Goal: Task Accomplishment & Management: Complete application form

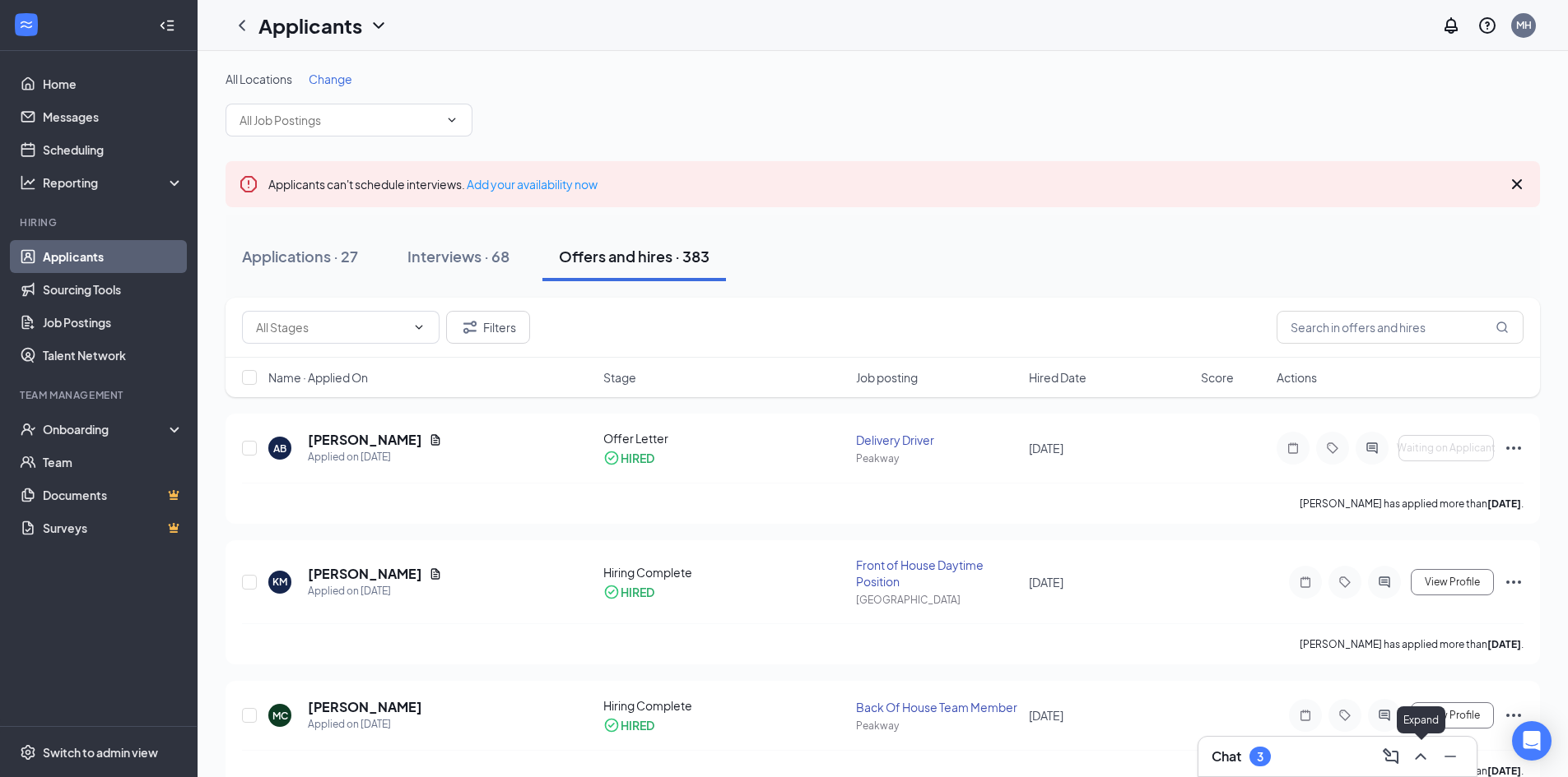
click at [1418, 758] on icon "ChevronUp" at bounding box center [1420, 757] width 11 height 6
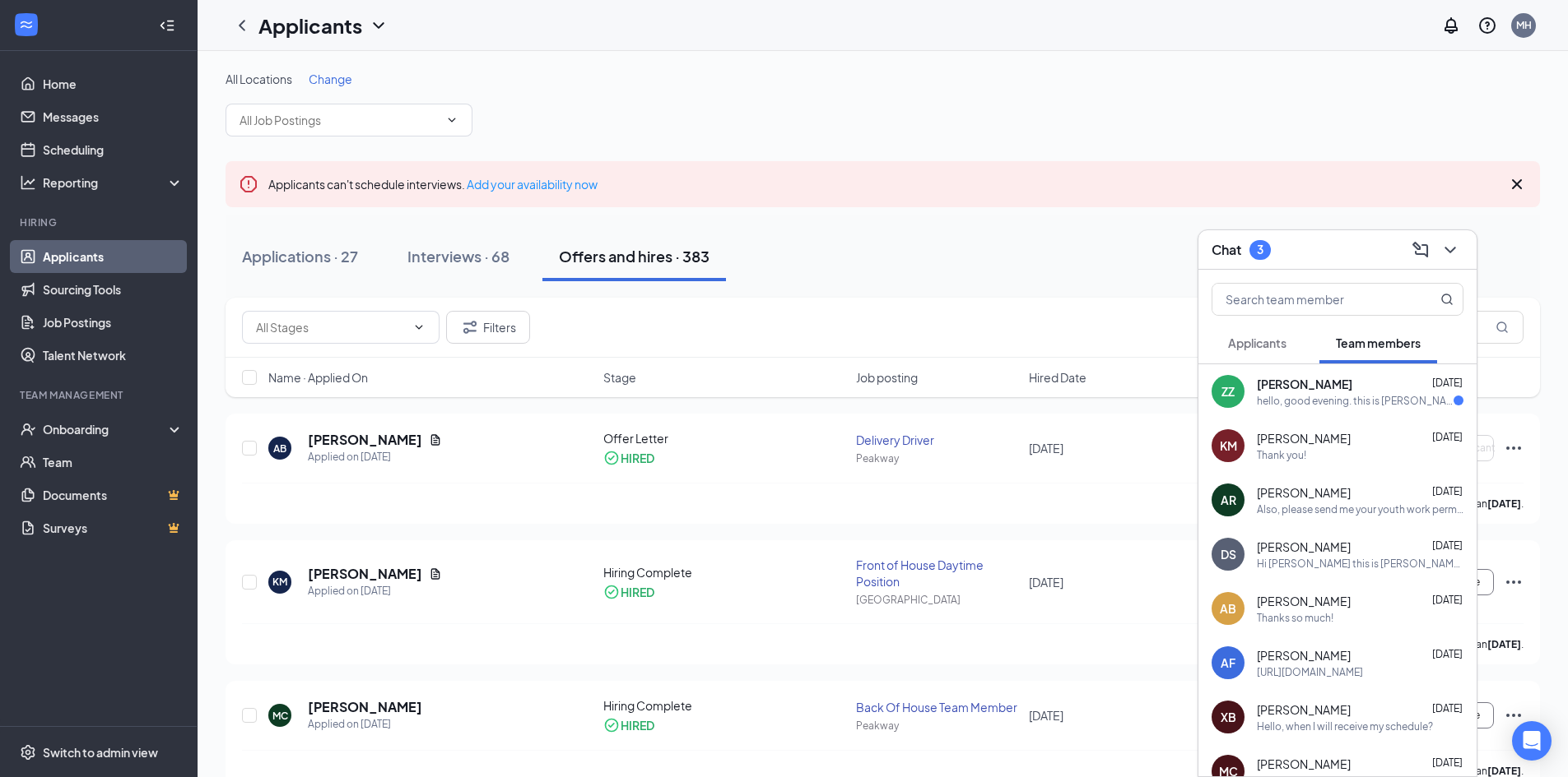
click at [1332, 392] on span "[PERSON_NAME]" at bounding box center [1304, 384] width 96 height 17
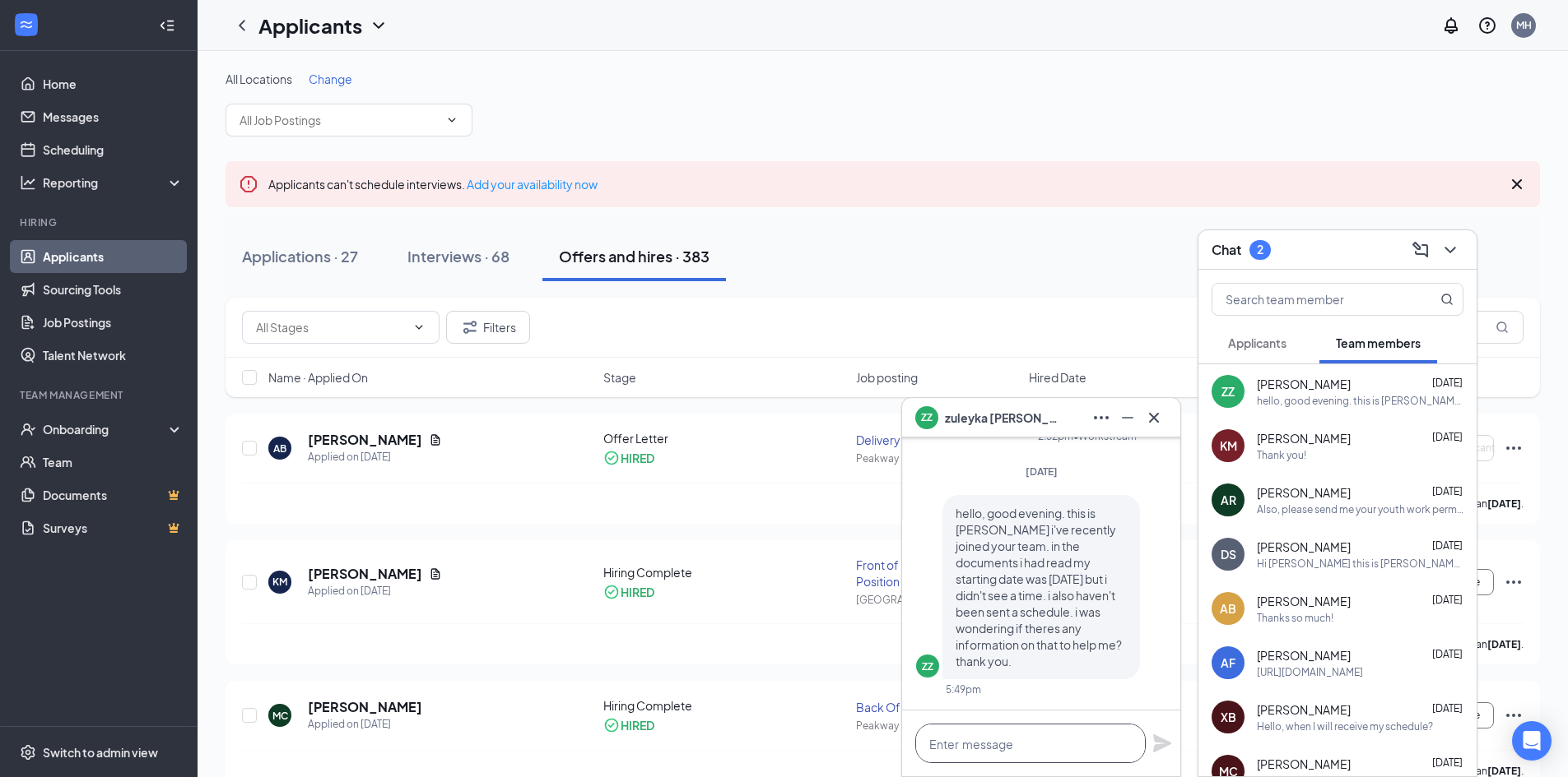
click at [1009, 732] on textarea at bounding box center [1030, 744] width 230 height 40
click at [1044, 741] on textarea "Hi [PERSON_NAME], we are stil trying to" at bounding box center [1030, 744] width 230 height 40
click at [1092, 744] on textarea "Hi [PERSON_NAME], we are still trying to" at bounding box center [1030, 744] width 230 height 40
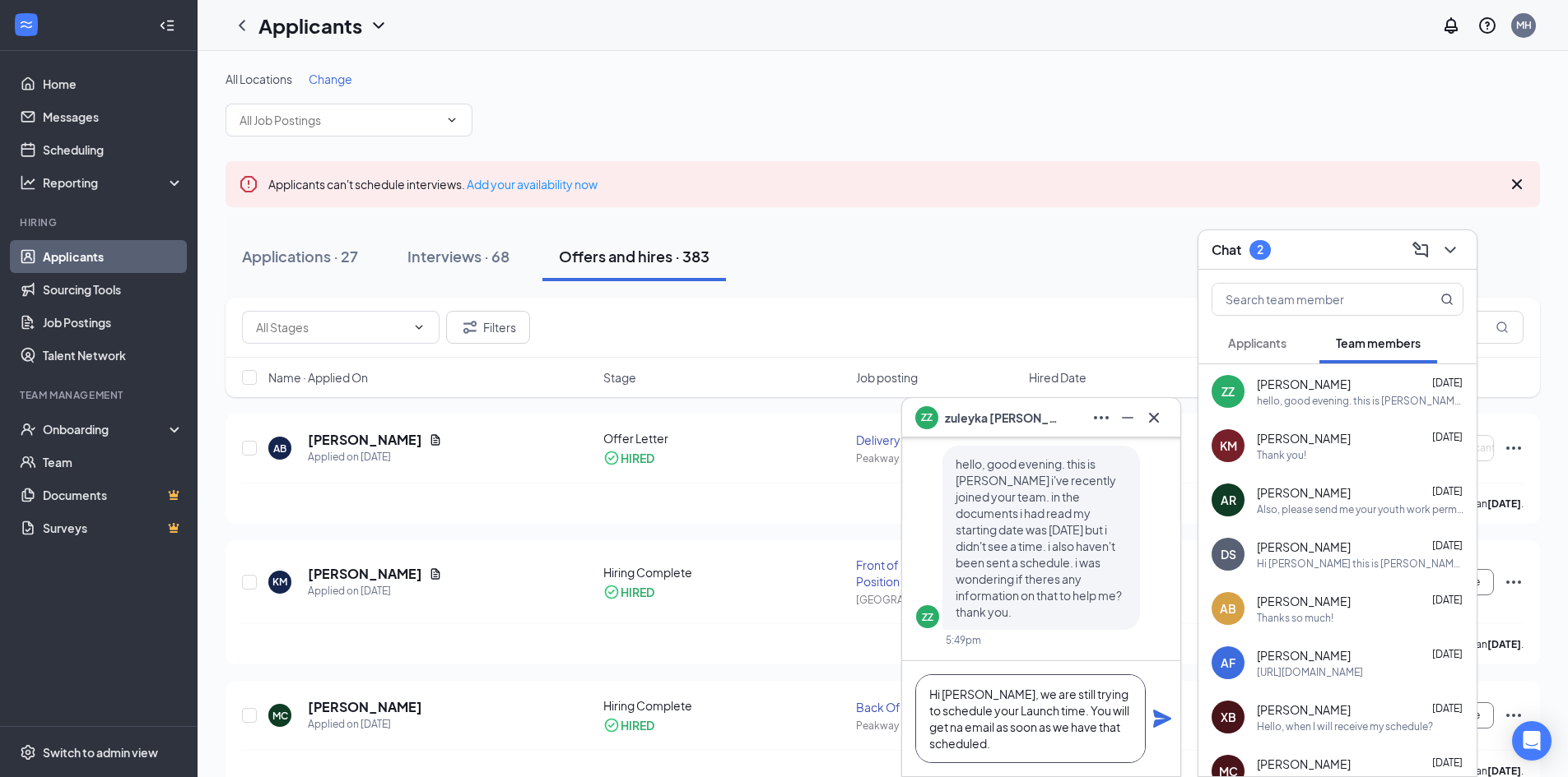
click at [960, 731] on textarea "Hi [PERSON_NAME], we are still trying to schedule your Launch time. You will ge…" at bounding box center [1030, 719] width 230 height 89
click at [1000, 743] on textarea "Hi [PERSON_NAME], we are still trying to schedule your Launch time. You will ge…" at bounding box center [1030, 719] width 230 height 89
type textarea "Hi [PERSON_NAME], we are still trying to schedule your Launch time. You will ge…"
click at [1163, 719] on icon "Plane" at bounding box center [1162, 719] width 18 height 18
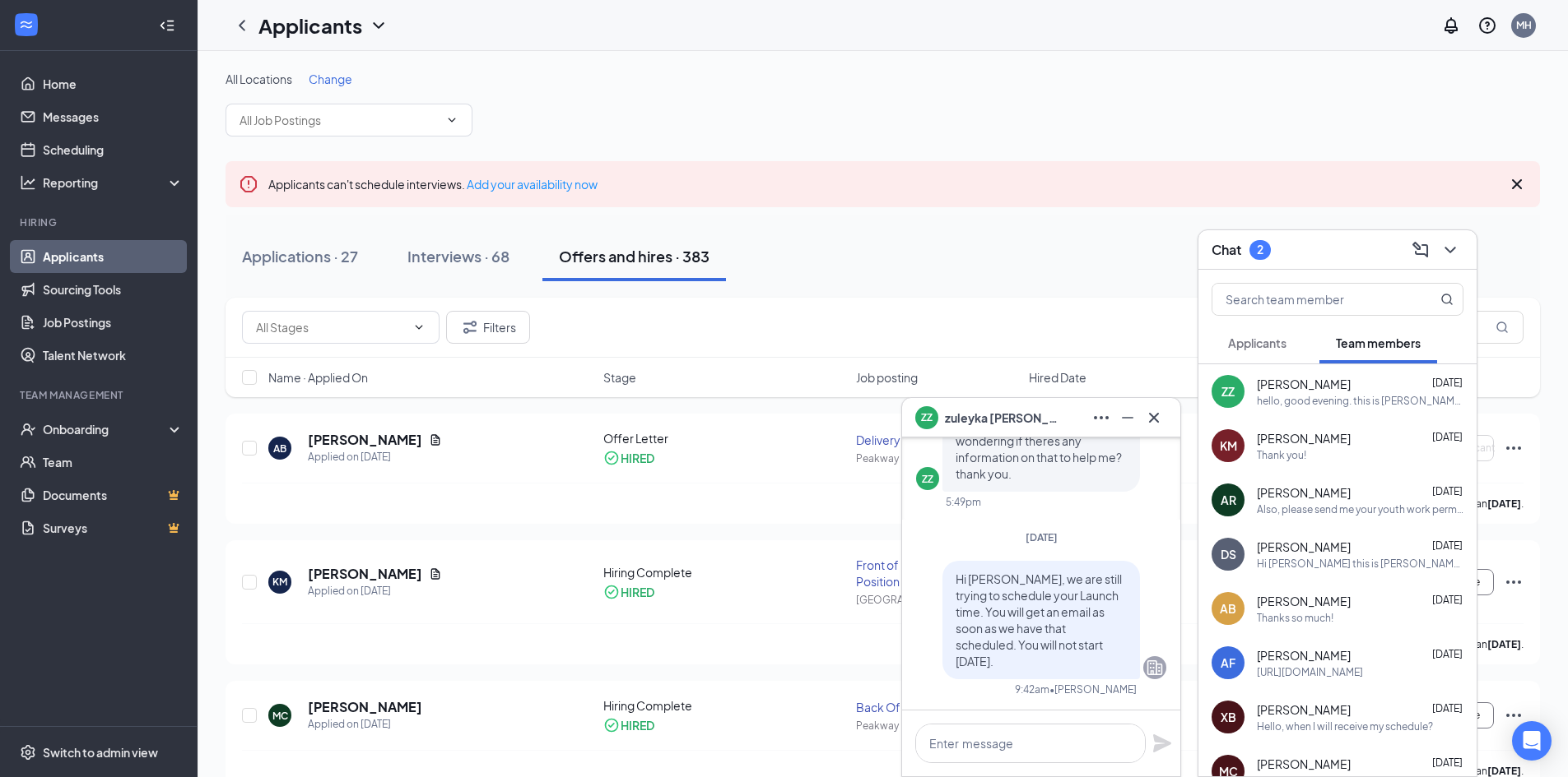
scroll to position [0, 0]
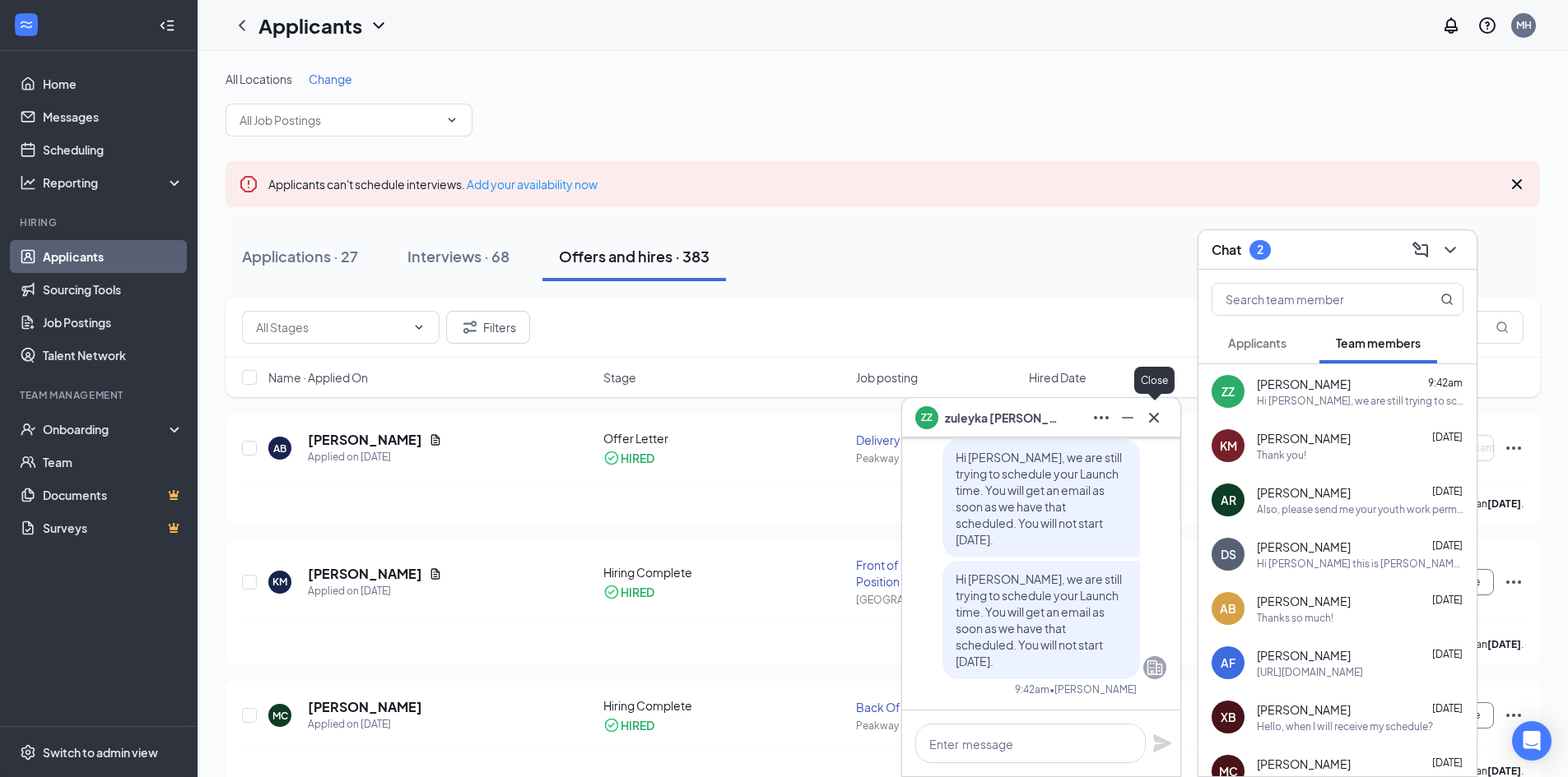
click at [1149, 416] on icon "Cross" at bounding box center [1154, 418] width 20 height 19
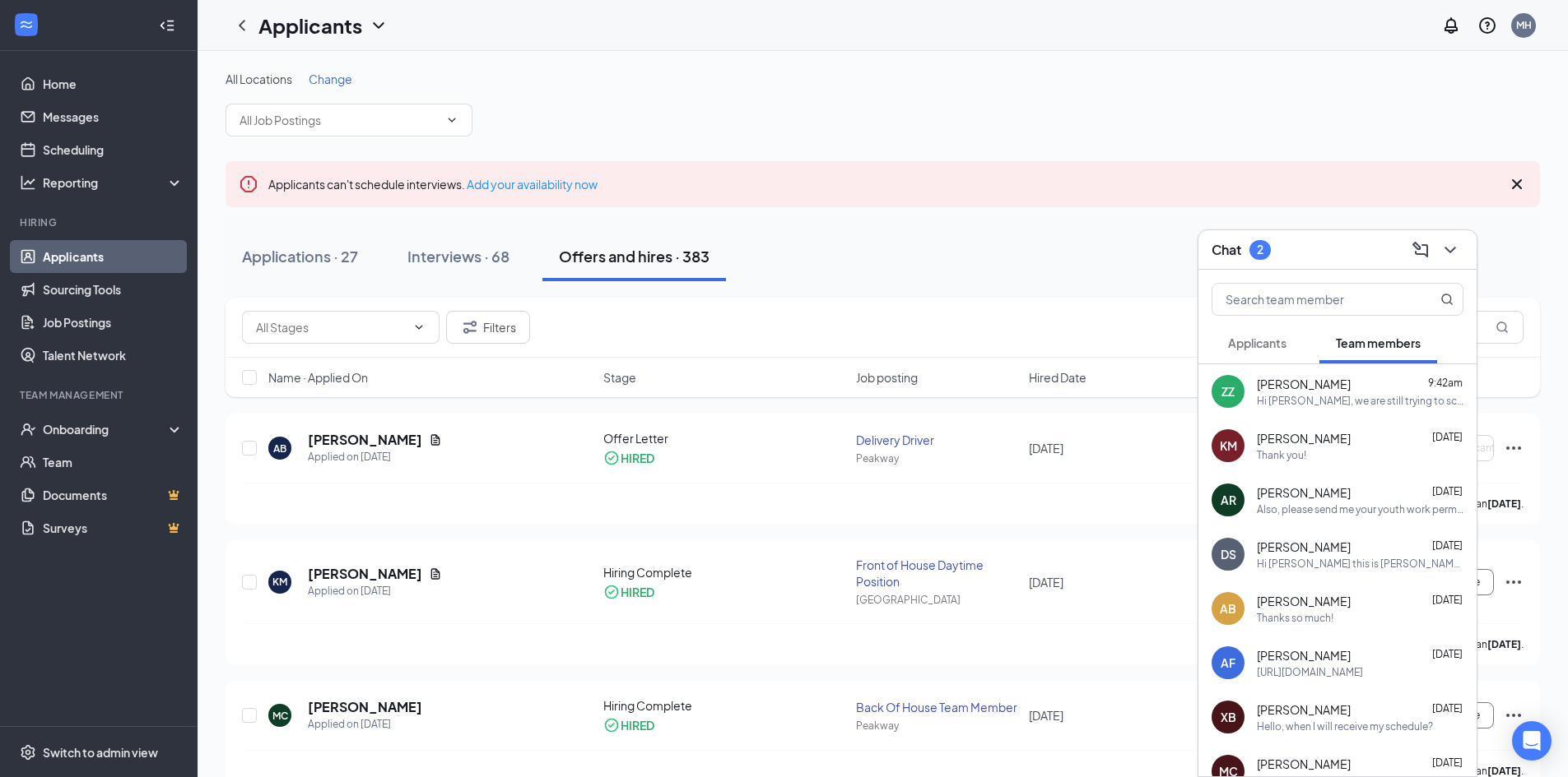
click at [1462, 240] on div at bounding box center [1449, 250] width 30 height 26
click at [1454, 249] on icon "ChevronDown" at bounding box center [1450, 250] width 11 height 6
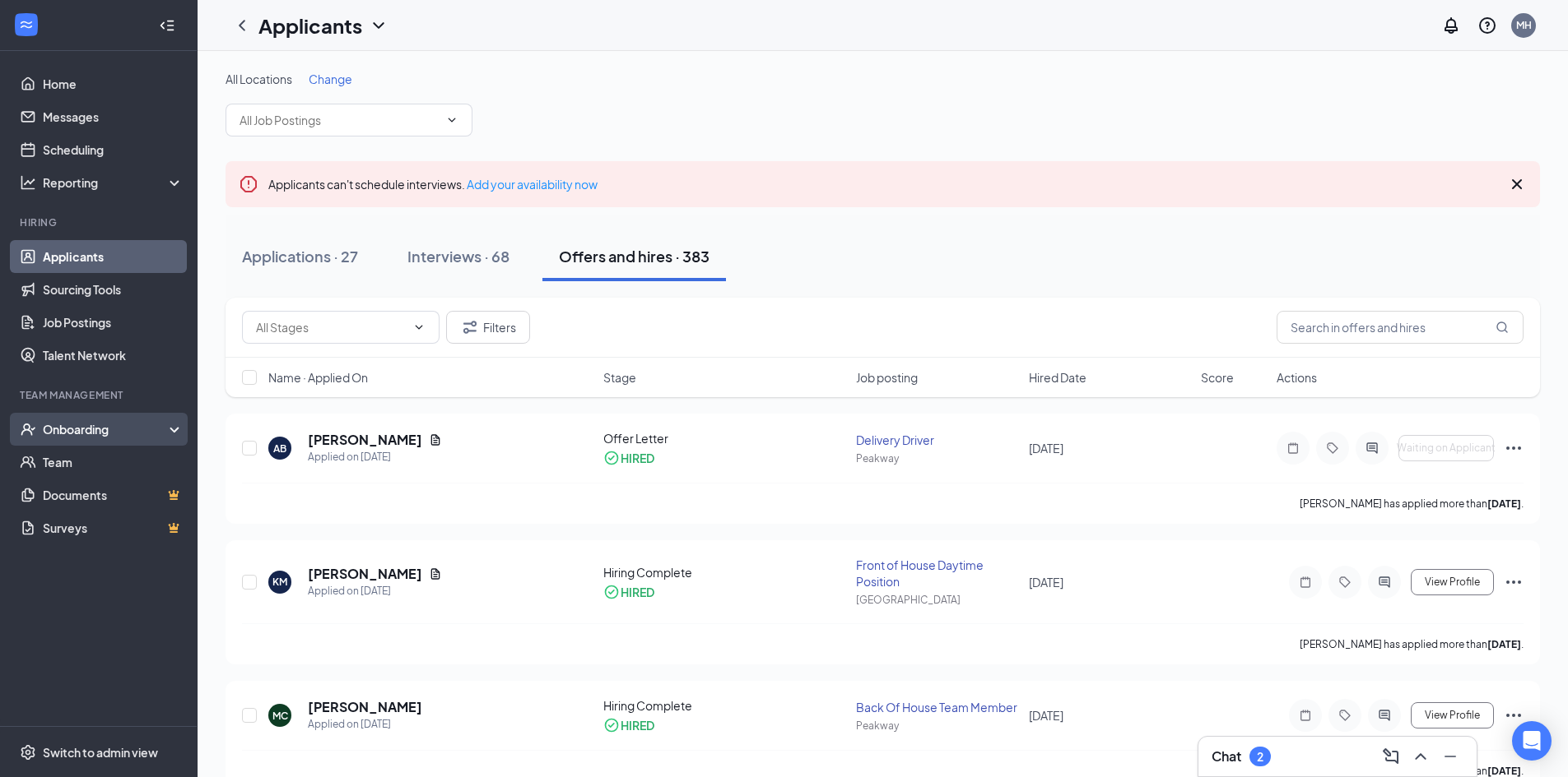
click at [102, 432] on div "Onboarding" at bounding box center [106, 430] width 126 height 17
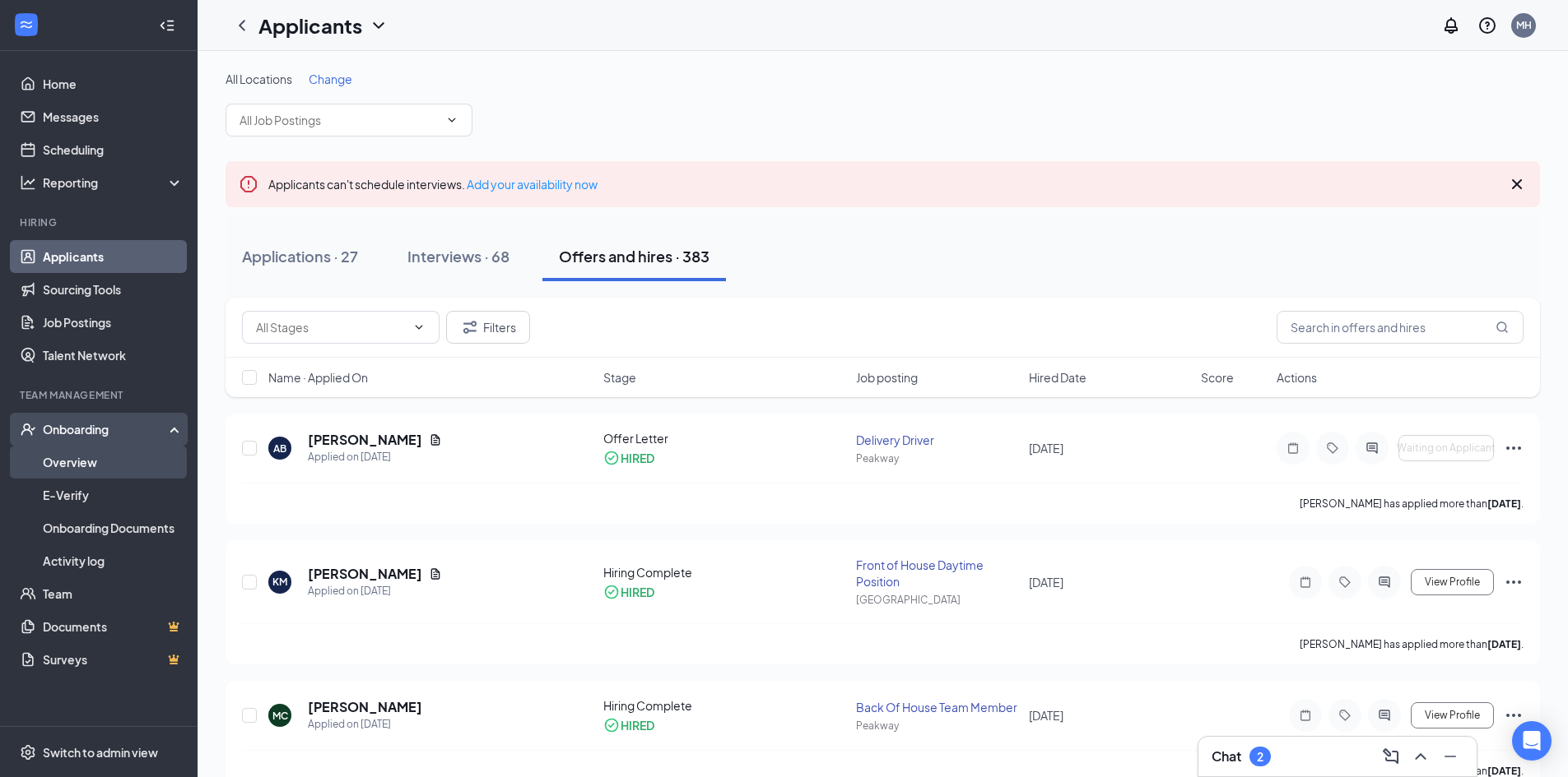
click at [102, 457] on link "Overview" at bounding box center [113, 461] width 141 height 32
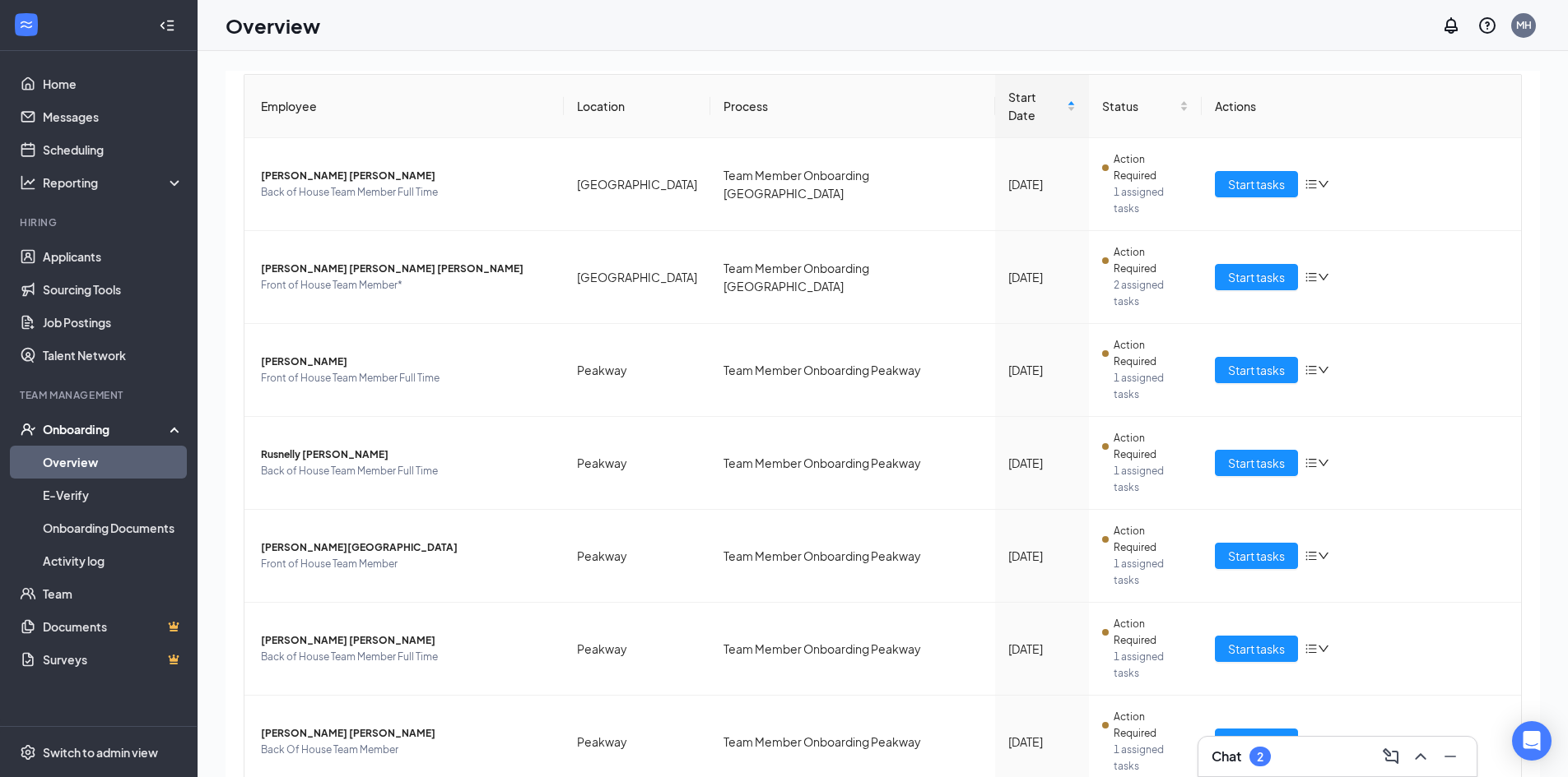
scroll to position [74, 0]
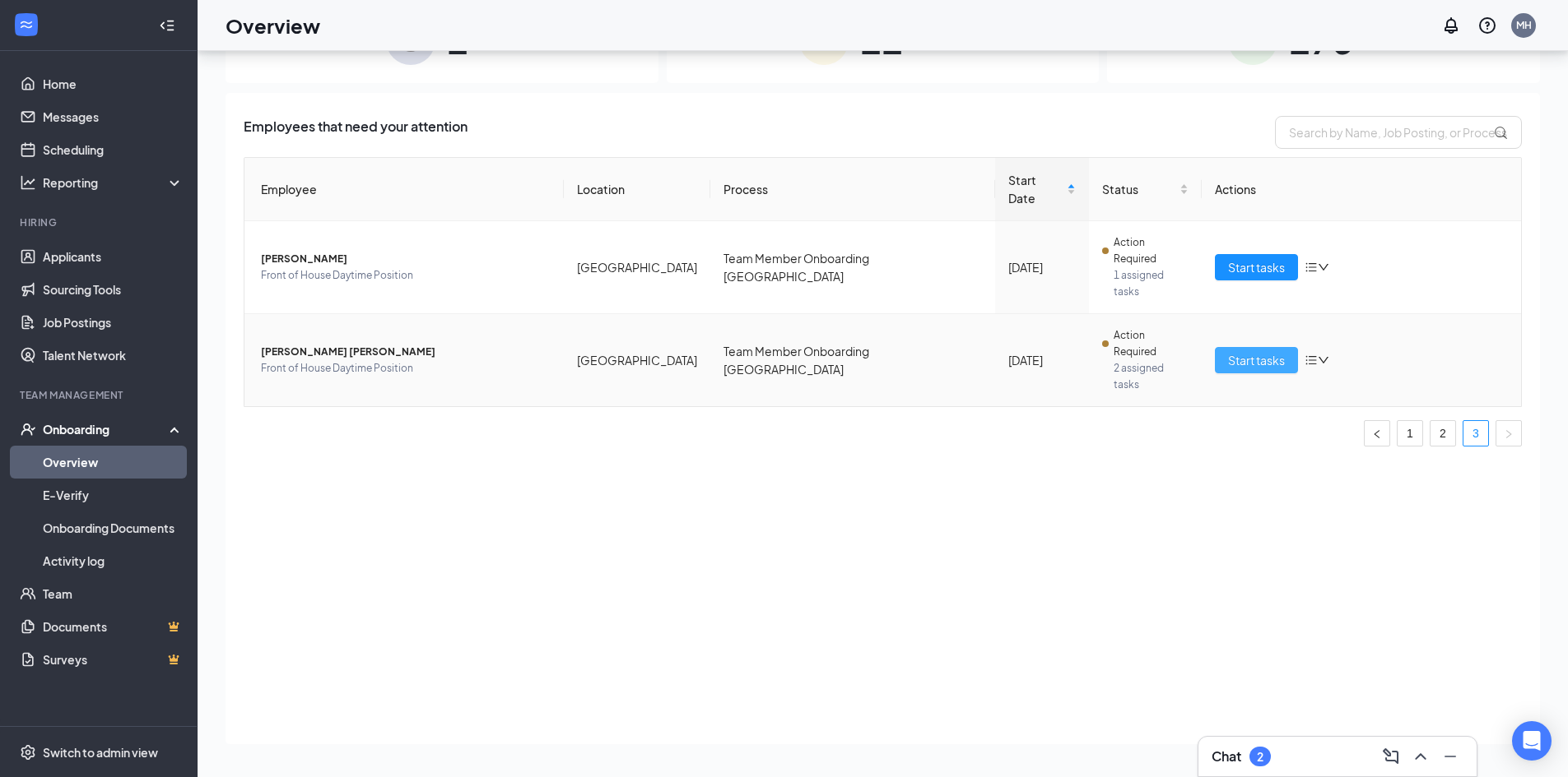
click at [1250, 351] on span "Start tasks" at bounding box center [1256, 359] width 57 height 18
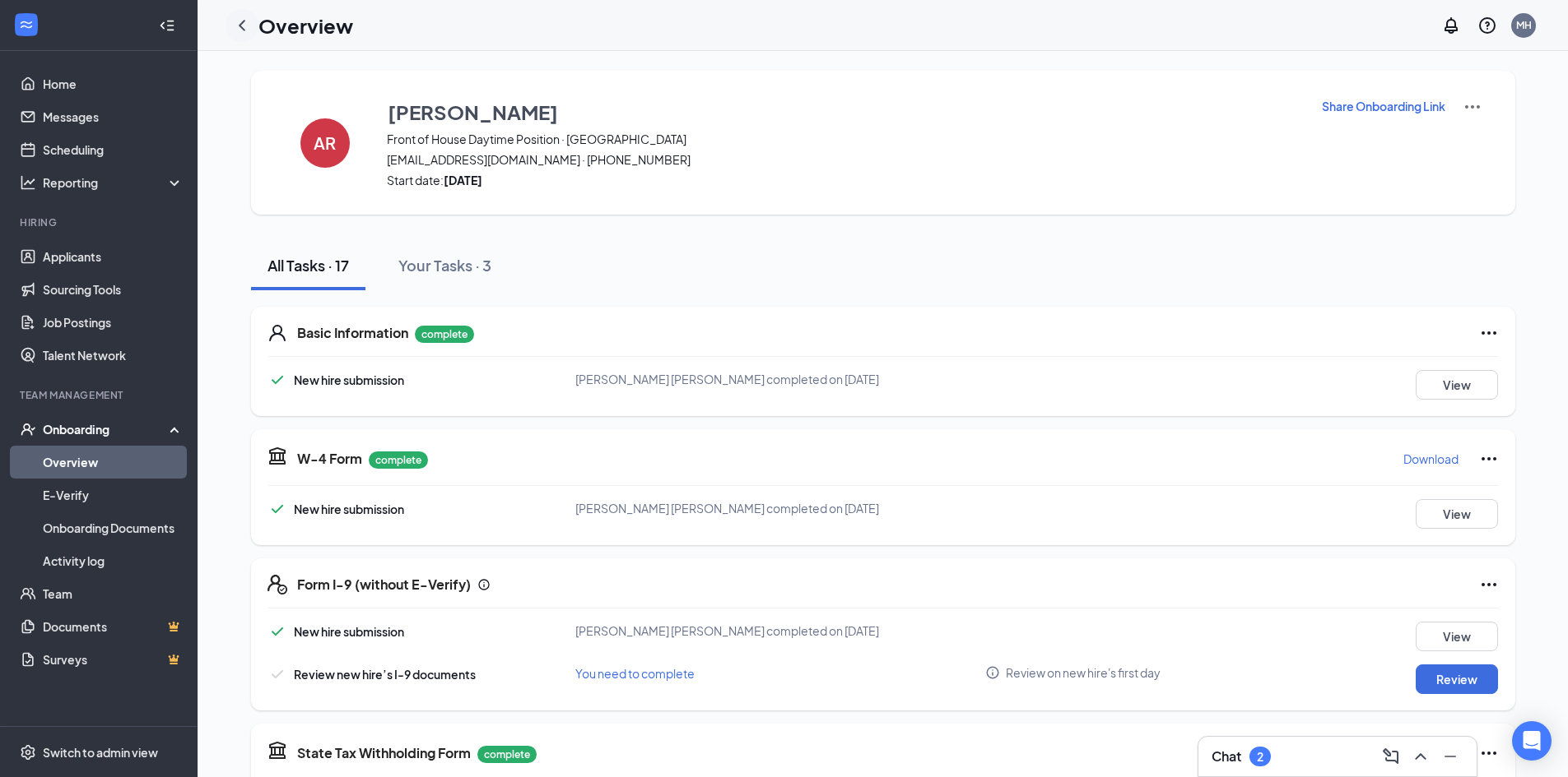
click at [242, 20] on icon "ChevronLeft" at bounding box center [242, 25] width 20 height 19
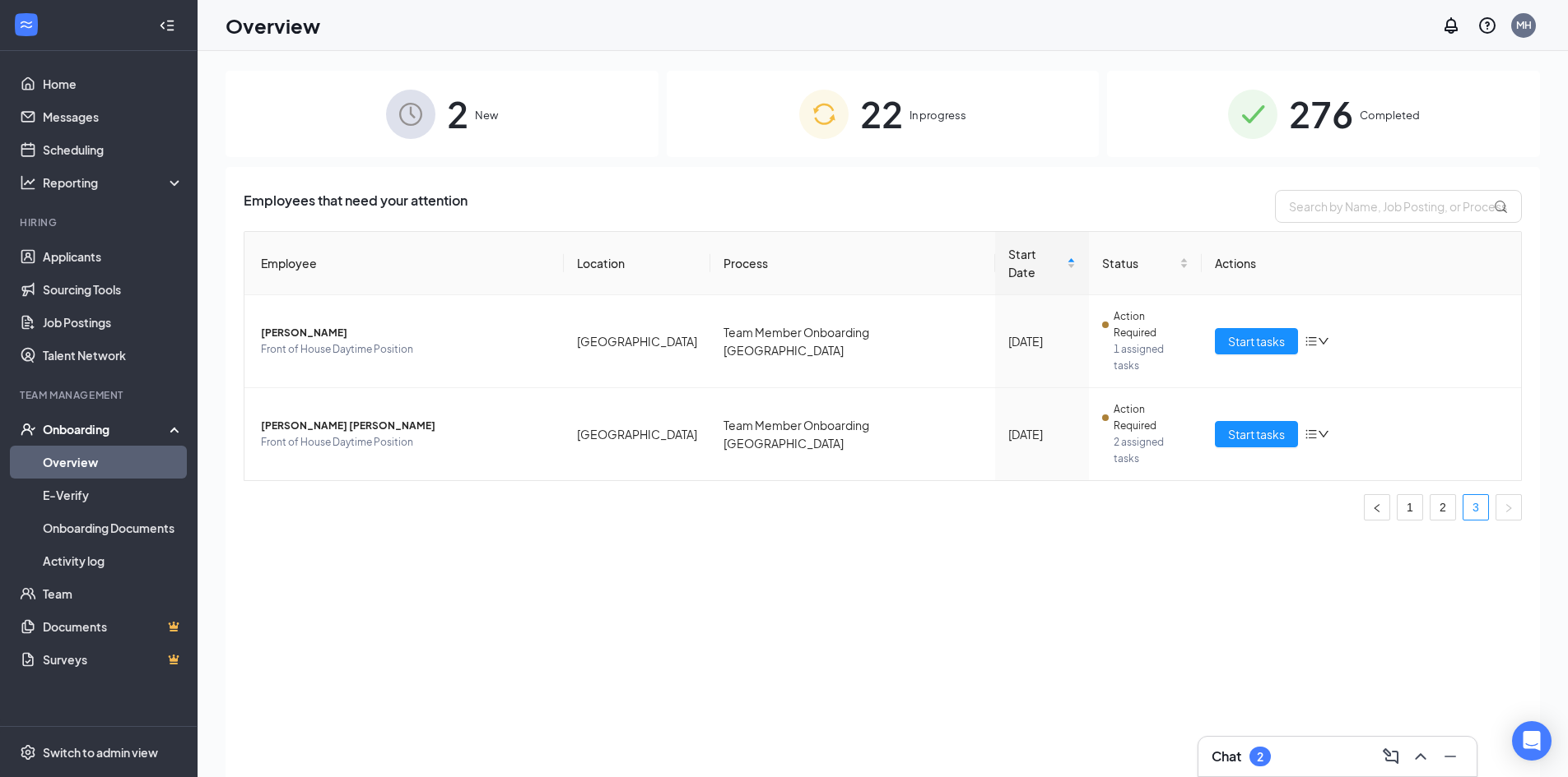
click at [486, 106] on div "2 New" at bounding box center [442, 113] width 433 height 86
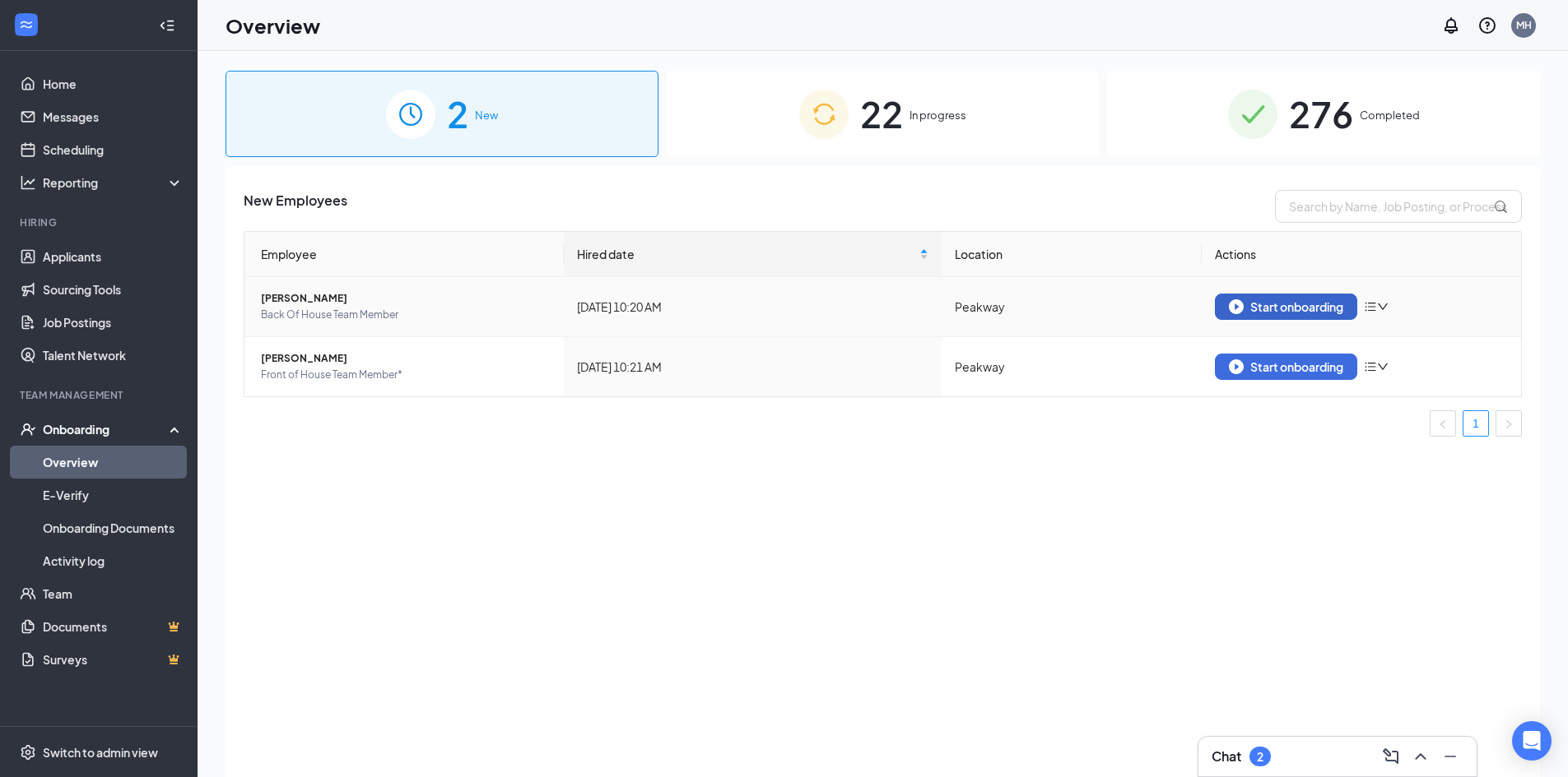
click at [1290, 310] on div "Start onboarding" at bounding box center [1286, 307] width 114 height 15
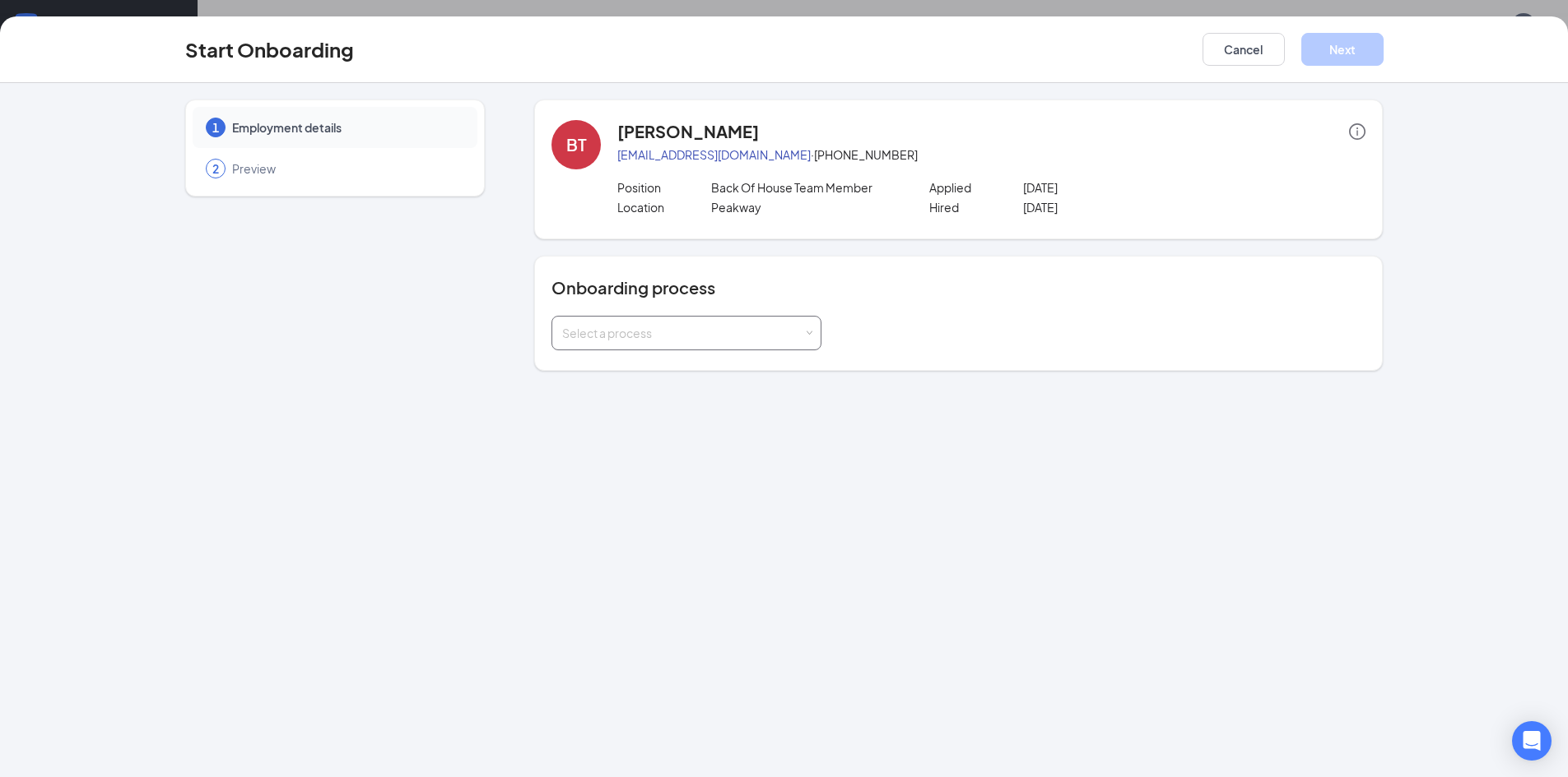
click at [802, 329] on div "Select a process" at bounding box center [683, 333] width 242 height 17
click at [709, 390] on span "Team Member Onboarding Peakway" at bounding box center [657, 397] width 198 height 15
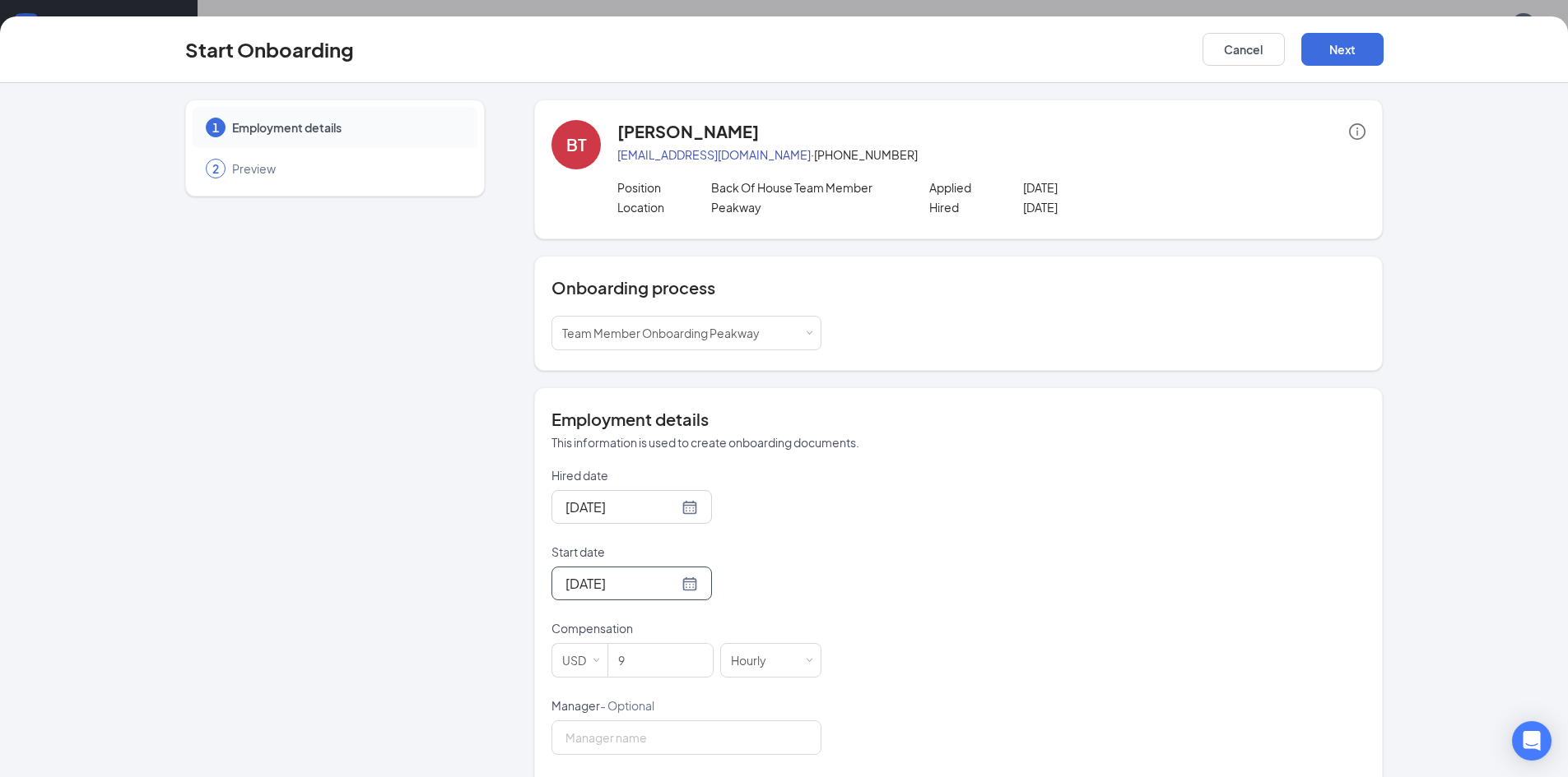
click at [688, 581] on div "[DATE]" at bounding box center [632, 584] width 161 height 33
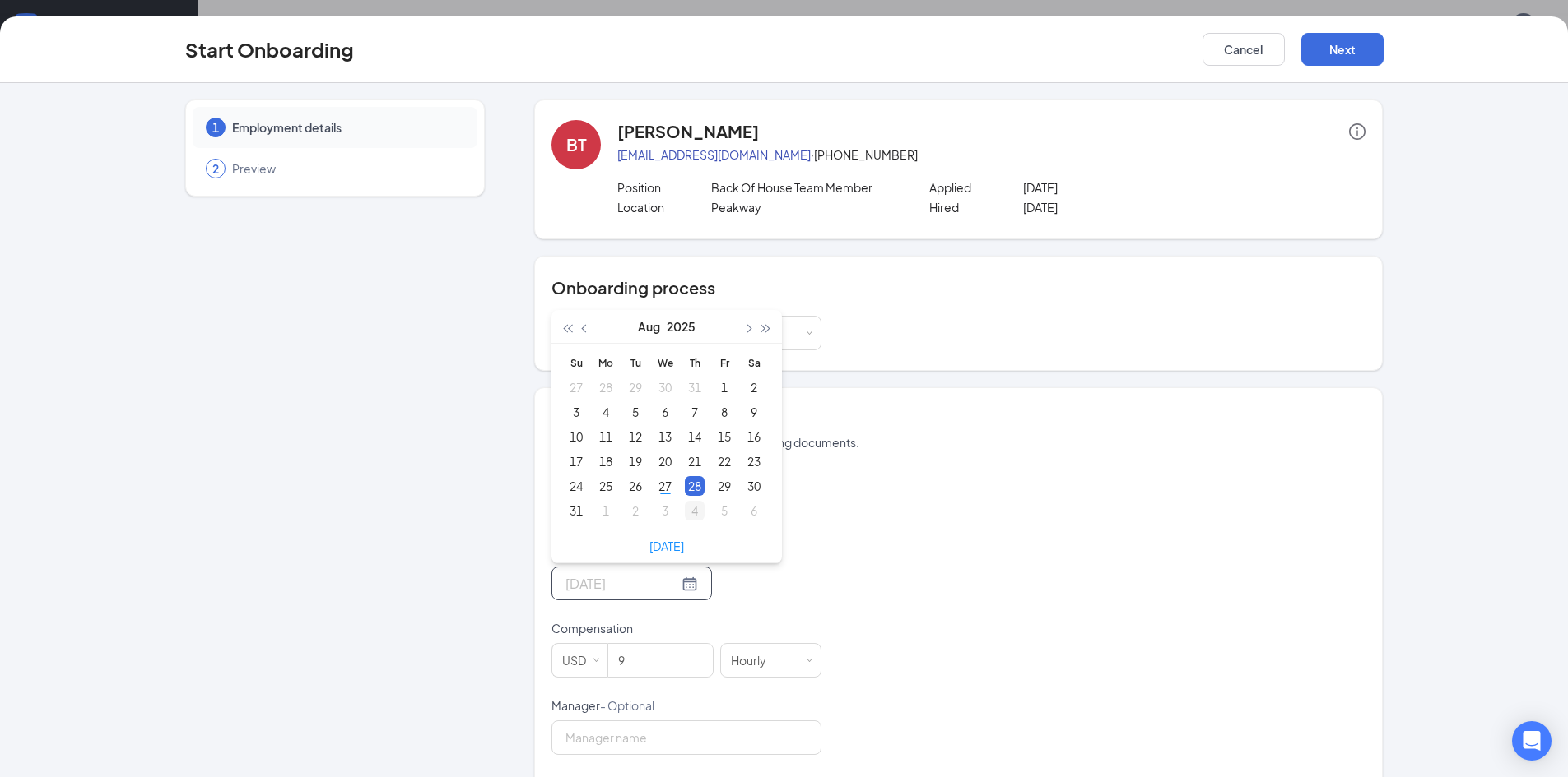
type input "[DATE]"
click at [692, 509] on div "4" at bounding box center [694, 511] width 20 height 19
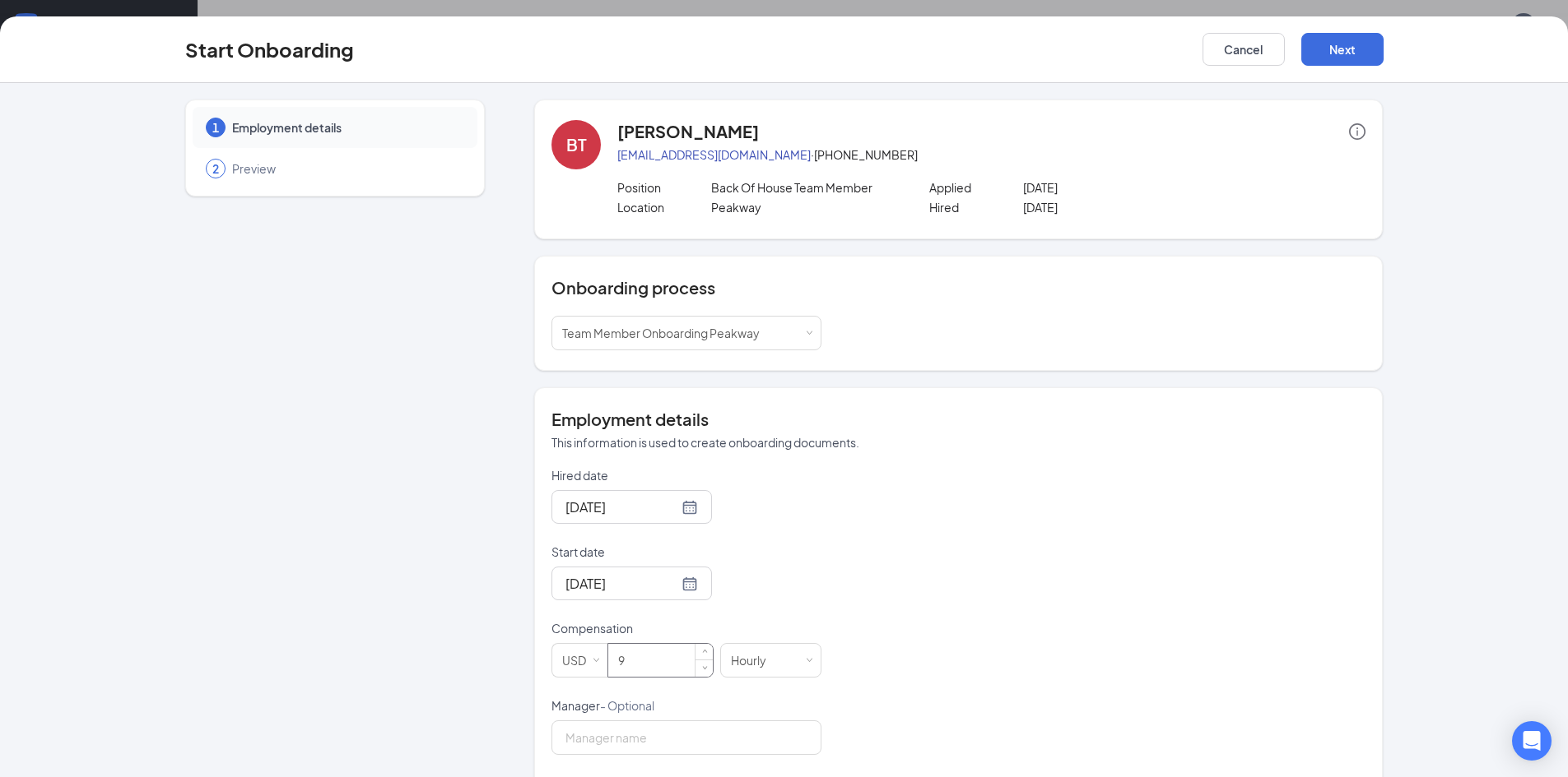
click at [657, 662] on input "9" at bounding box center [660, 660] width 105 height 32
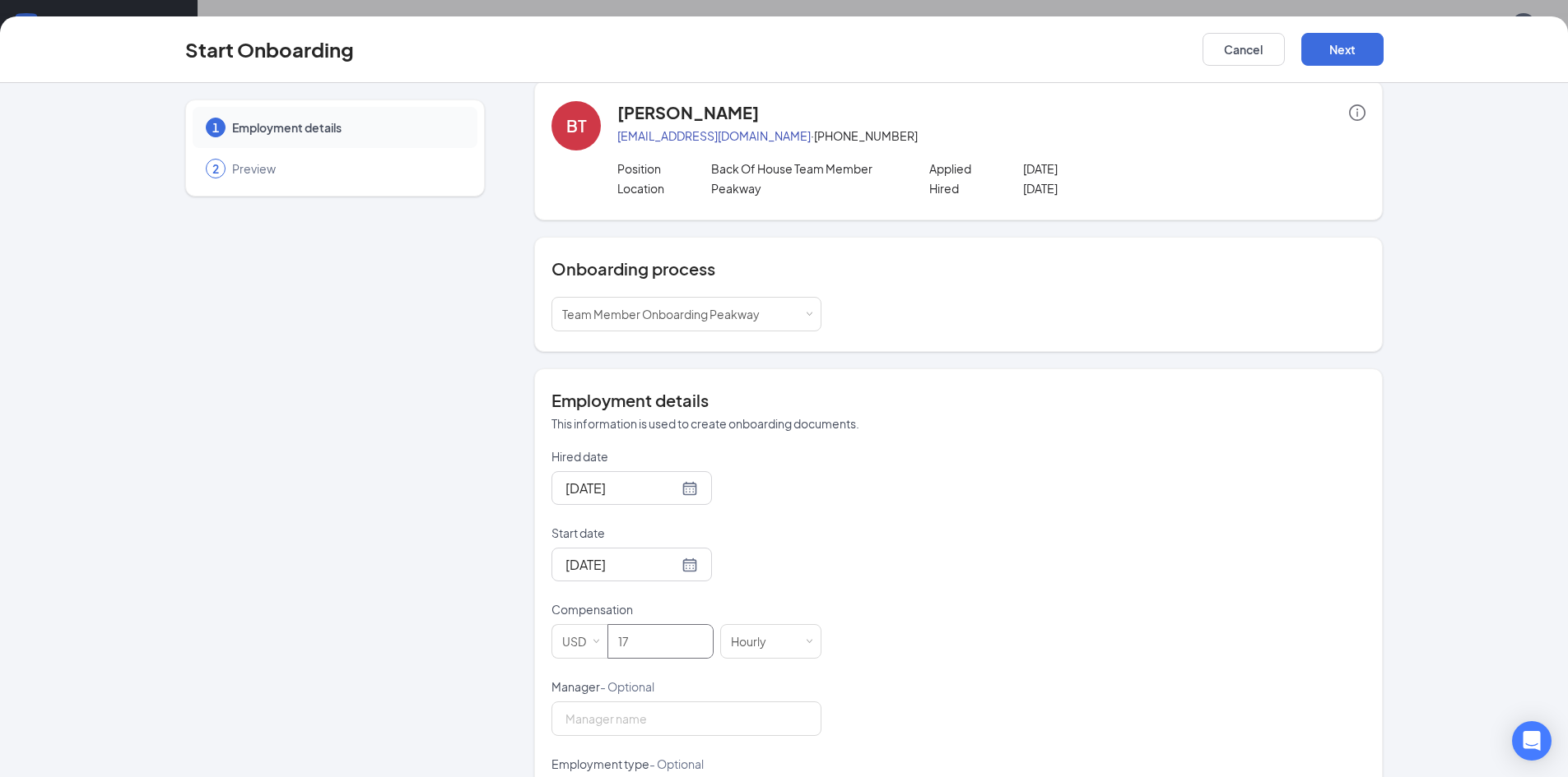
scroll to position [18, 0]
type input "17"
click at [1337, 55] on button "Next" at bounding box center [1342, 48] width 83 height 32
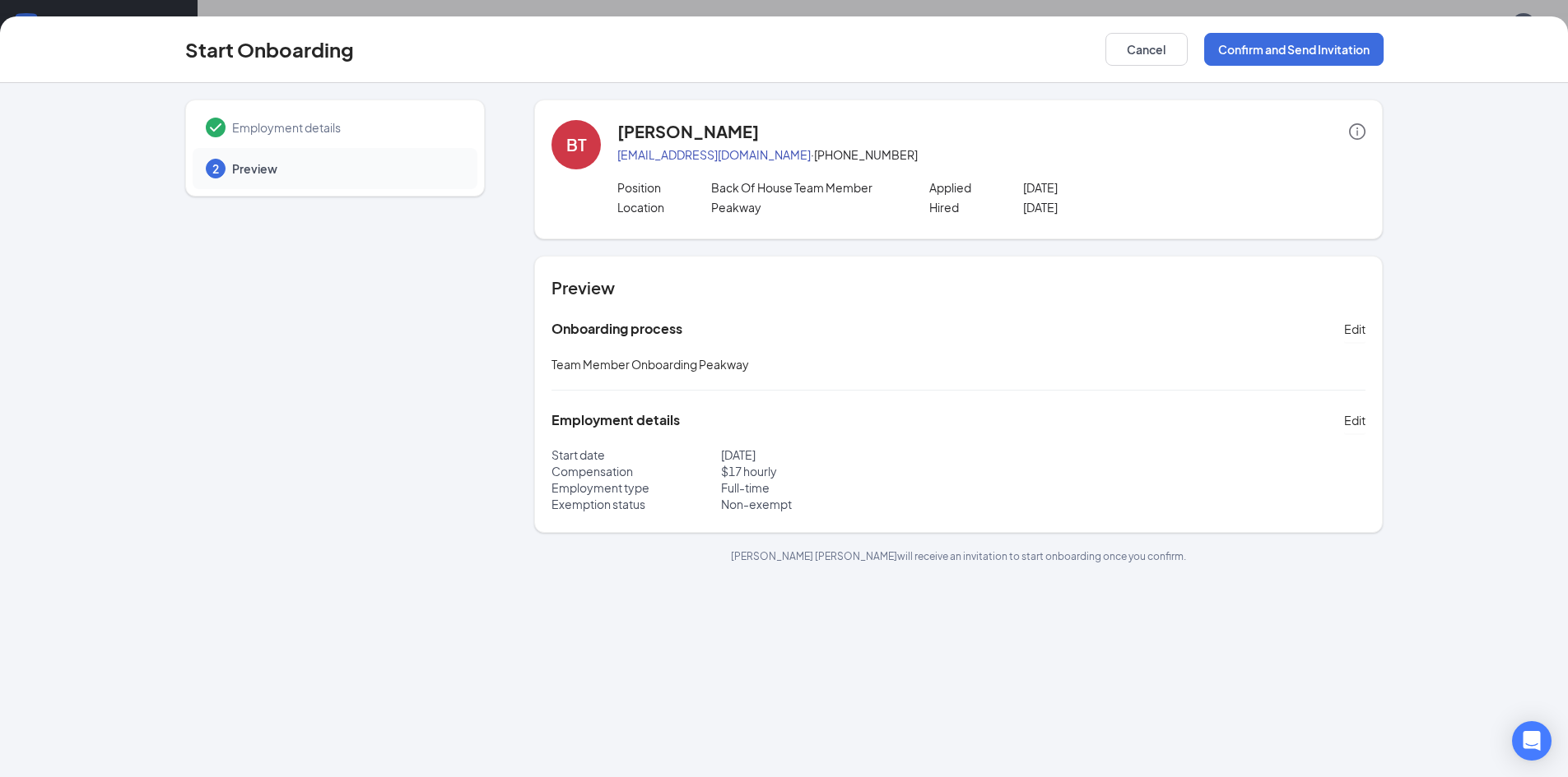
scroll to position [0, 0]
click at [1284, 54] on button "Confirm and Send Invitation" at bounding box center [1293, 48] width 179 height 32
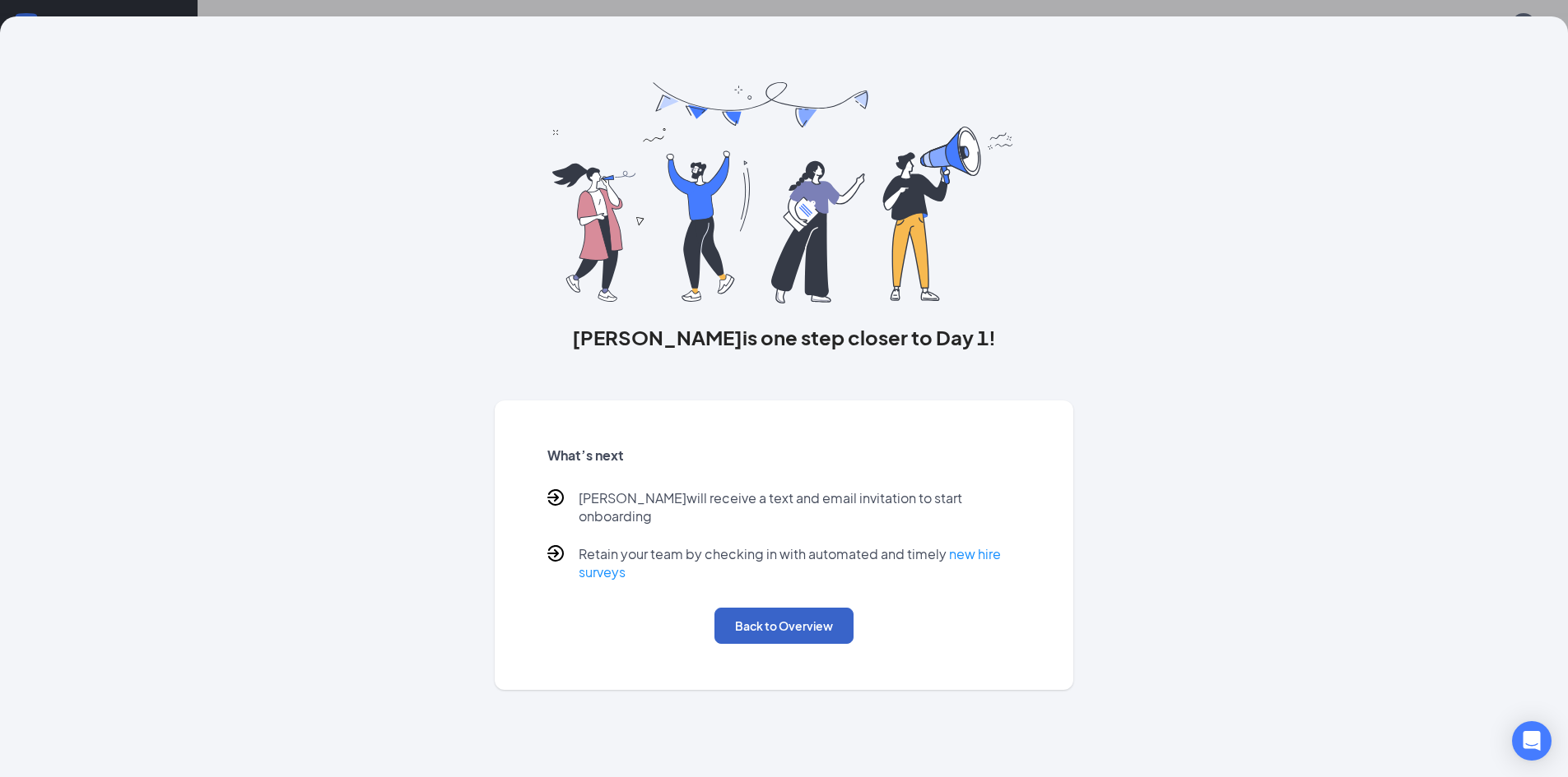
click at [812, 615] on button "Back to Overview" at bounding box center [784, 626] width 139 height 36
